Goal: Transaction & Acquisition: Book appointment/travel/reservation

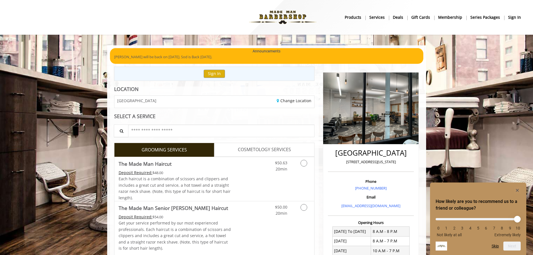
click at [513, 16] on b "sign in" at bounding box center [514, 17] width 13 height 6
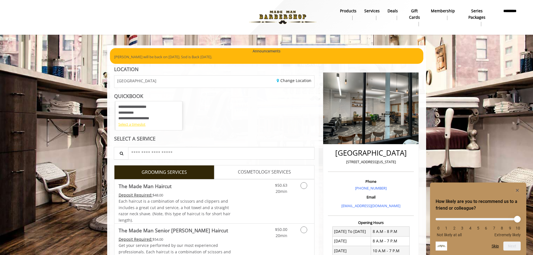
click at [148, 123] on div "Select a timeslot" at bounding box center [148, 124] width 61 height 6
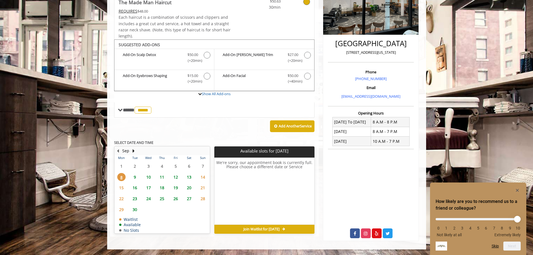
click at [134, 212] on span "30" at bounding box center [135, 209] width 8 height 8
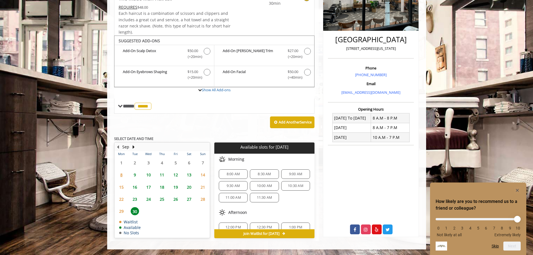
click at [136, 187] on span "16" at bounding box center [135, 187] width 8 height 8
click at [271, 219] on span "6:40 PM" at bounding box center [264, 220] width 24 height 4
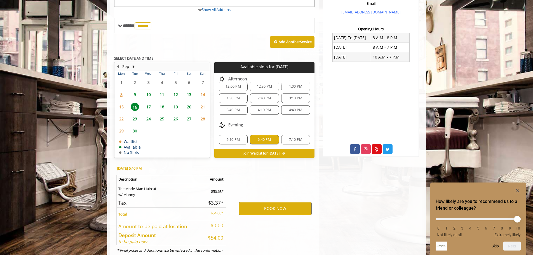
scroll to position [214, 0]
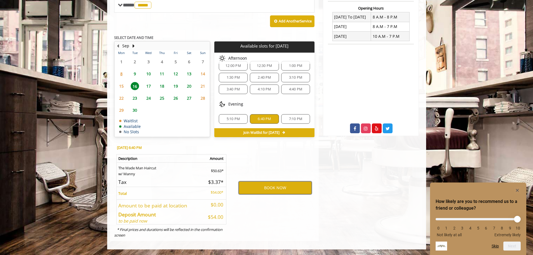
click at [276, 188] on button "BOOK NOW" at bounding box center [275, 187] width 73 height 13
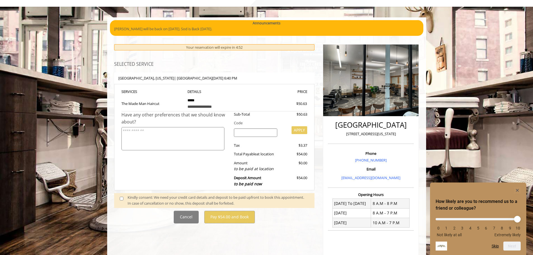
scroll to position [62, 0]
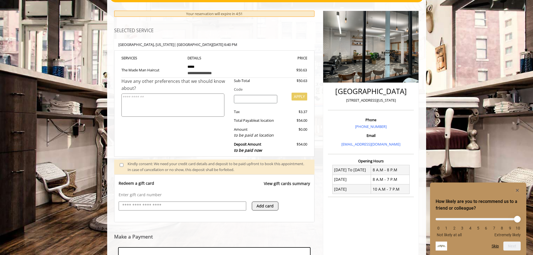
click at [211, 206] on input "text" at bounding box center [182, 205] width 121 height 7
click at [145, 191] on div "Redeem a gift card View gift cards summary" at bounding box center [215, 186] width 192 height 11
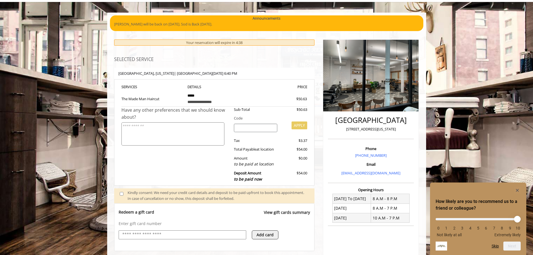
scroll to position [28, 0]
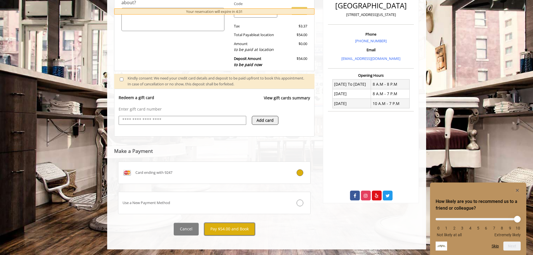
click at [229, 233] on button "Pay $54.00 and Book" at bounding box center [229, 229] width 51 height 13
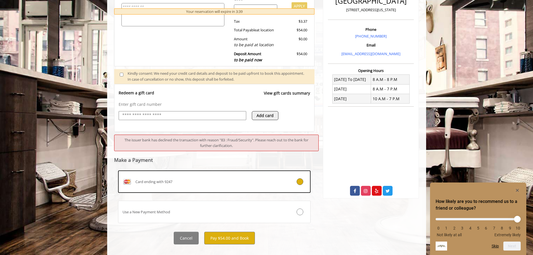
scroll to position [161, 0]
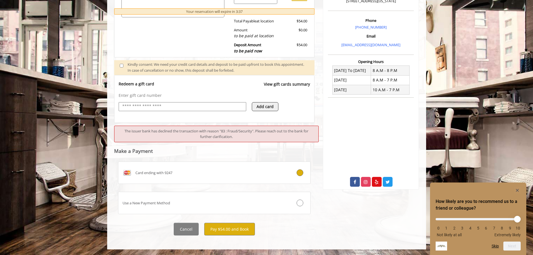
click at [191, 105] on input "text" at bounding box center [182, 106] width 121 height 7
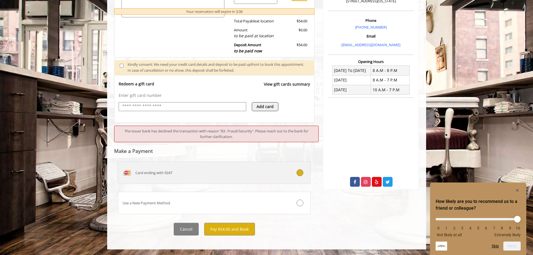
click at [270, 174] on div "Card ending with 9247" at bounding box center [198, 172] width 160 height 9
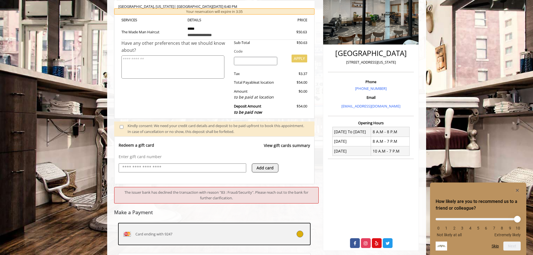
click at [218, 236] on div "Card ending with 9247" at bounding box center [198, 234] width 160 height 9
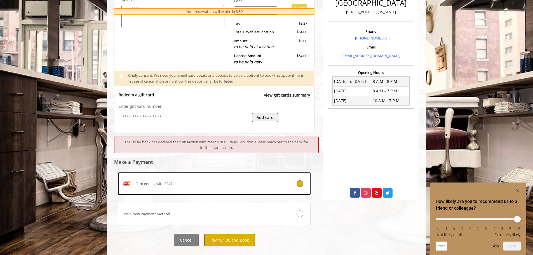
scroll to position [161, 0]
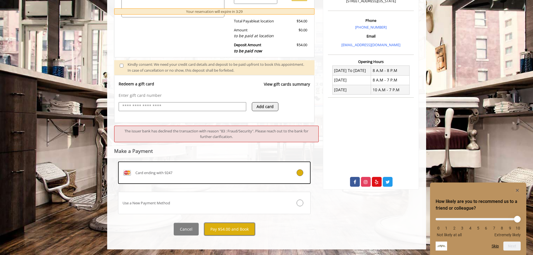
click at [225, 230] on button "Pay $54.00 and Book" at bounding box center [229, 229] width 51 height 13
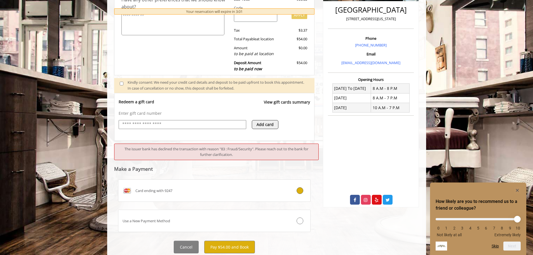
scroll to position [107, 0]
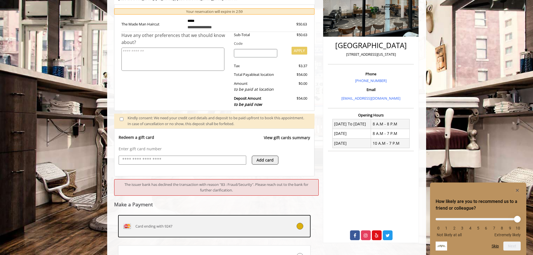
click at [298, 229] on div at bounding box center [294, 226] width 32 height 7
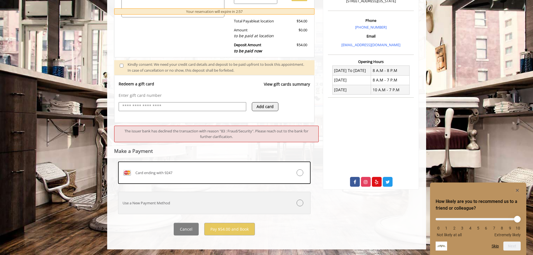
click at [256, 208] on label "Use a New Payment Method" at bounding box center [214, 203] width 193 height 22
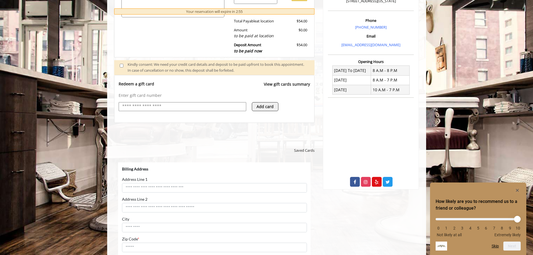
scroll to position [0, 0]
select select "***"
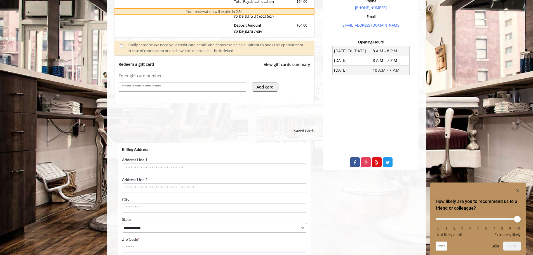
scroll to position [189, 0]
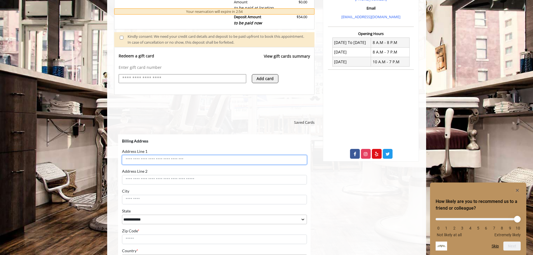
click at [194, 160] on input "Address Line 1" at bounding box center [214, 160] width 185 height 10
type input "**********"
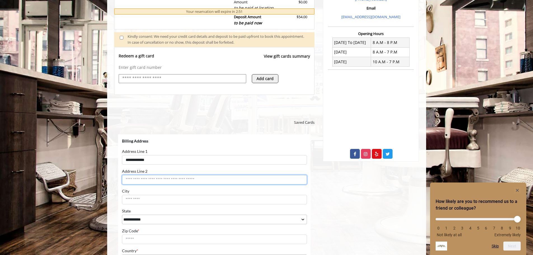
type input "********"
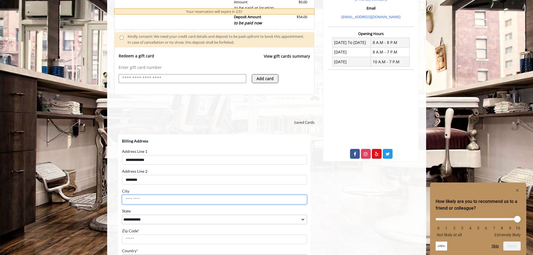
type input "********"
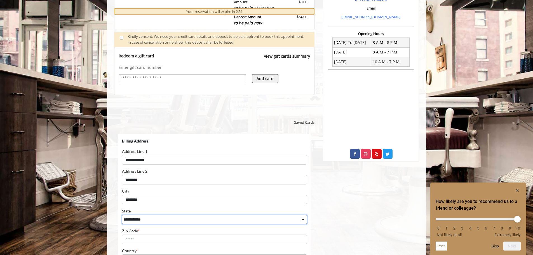
select select "**"
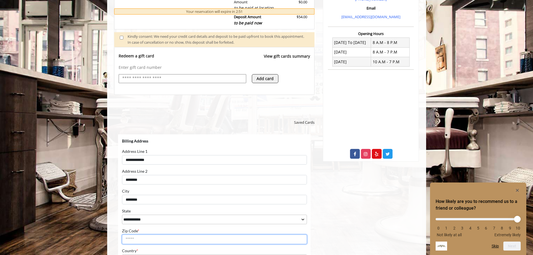
type input "*****"
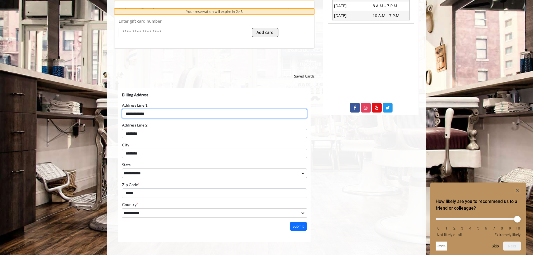
scroll to position [239, 0]
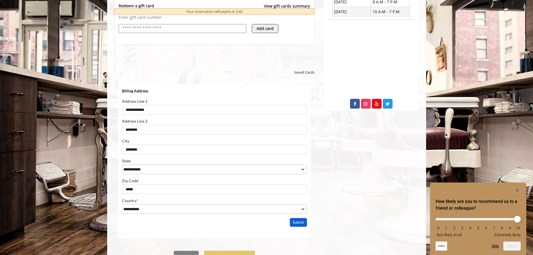
click at [299, 223] on button "Submit" at bounding box center [298, 222] width 17 height 9
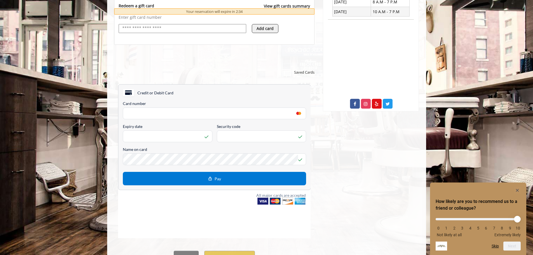
click at [341, 153] on div "[GEOGRAPHIC_DATA] [STREET_ADDRESS][US_STATE] Phone [PHONE_NUMBER] Email [EMAIL_…" at bounding box center [371, 48] width 104 height 441
click at [264, 177] on button "Pay" at bounding box center [214, 178] width 183 height 13
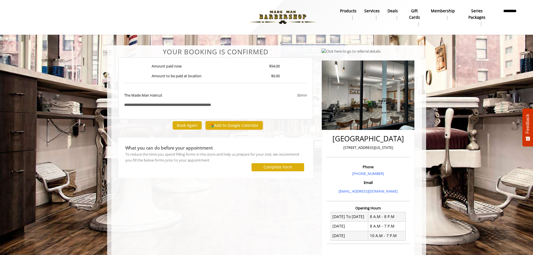
click at [214, 124] on img at bounding box center [212, 126] width 4 height 4
